Goal: Information Seeking & Learning: Learn about a topic

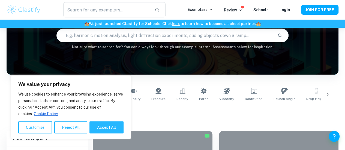
scroll to position [53, 0]
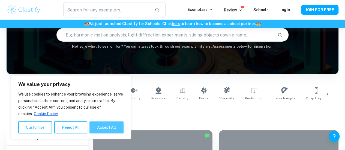
click at [106, 130] on button "Accept All" at bounding box center [106, 127] width 34 height 12
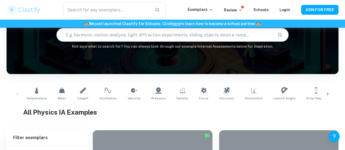
checkbox input "true"
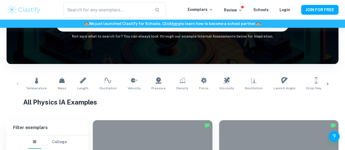
scroll to position [65, 0]
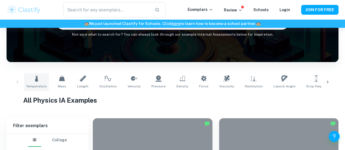
click at [35, 80] on icon at bounding box center [36, 78] width 3 height 7
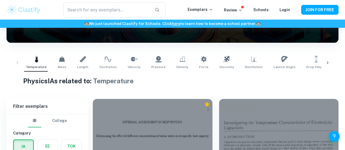
scroll to position [83, 0]
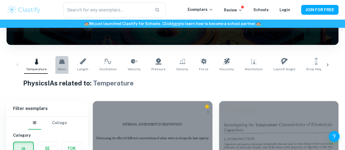
click at [63, 63] on icon at bounding box center [62, 60] width 6 height 5
type input "Mass"
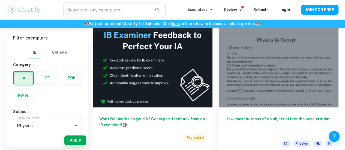
scroll to position [311, 0]
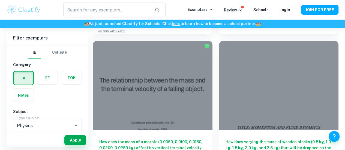
scroll to position [723, 0]
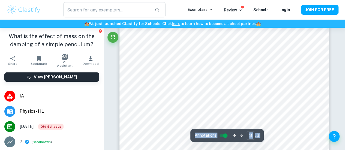
scroll to position [673, 0]
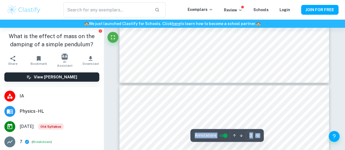
type input "4"
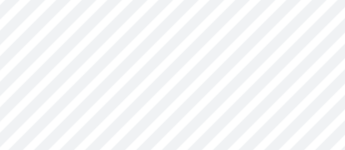
scroll to position [1020, 0]
